Goal: Information Seeking & Learning: Understand process/instructions

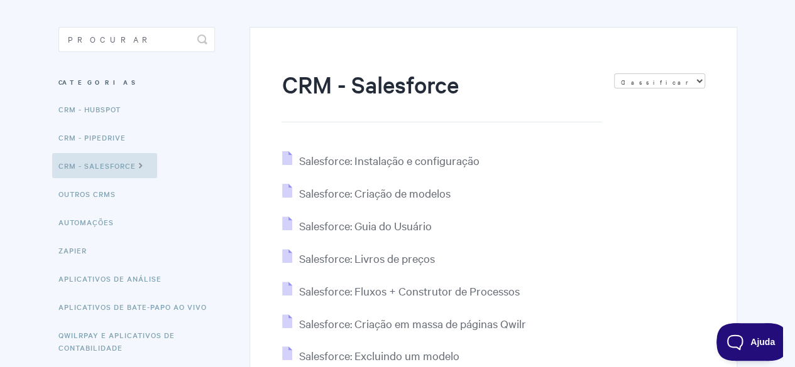
scroll to position [97, 0]
click at [309, 165] on font "Salesforce: Instalação e configuração" at bounding box center [388, 161] width 180 height 14
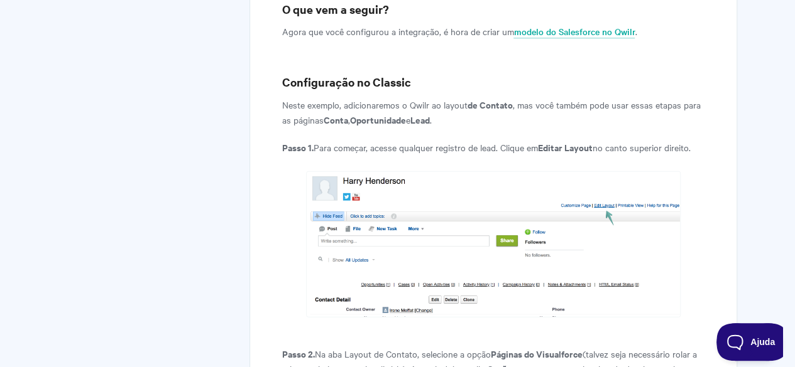
scroll to position [4146, 0]
